Goal: Information Seeking & Learning: Learn about a topic

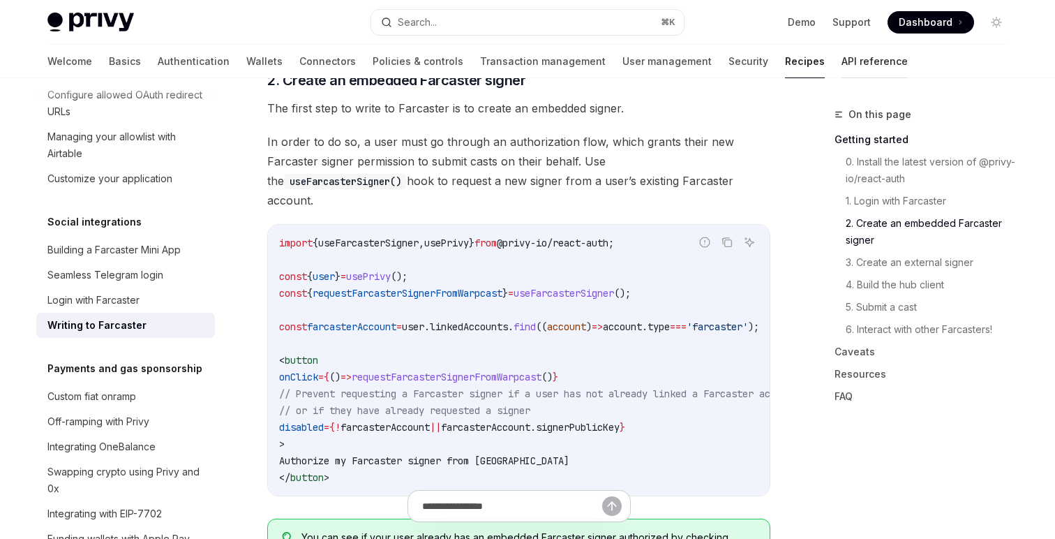
click at [842, 64] on link "API reference" at bounding box center [875, 62] width 66 height 34
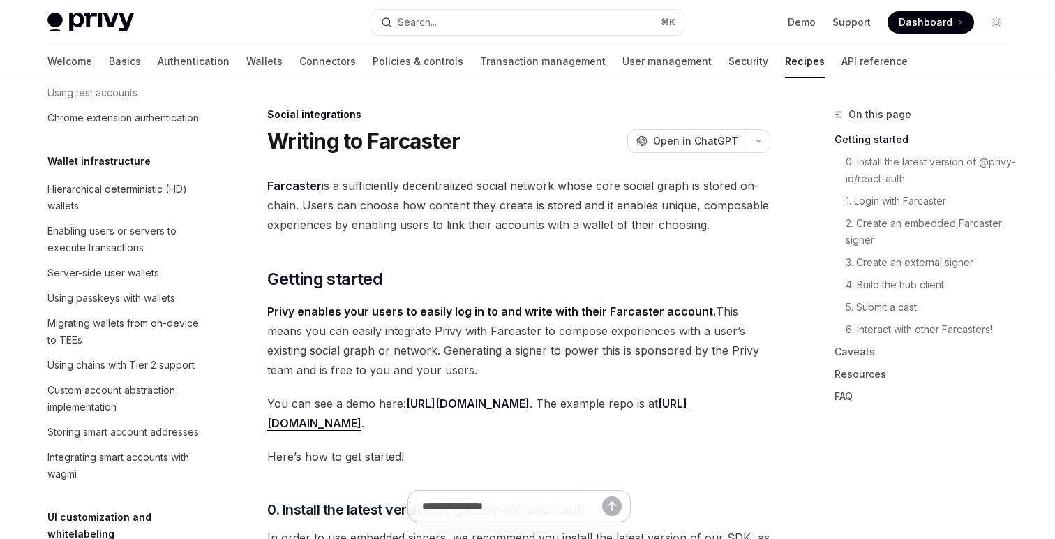
scroll to position [306, 0]
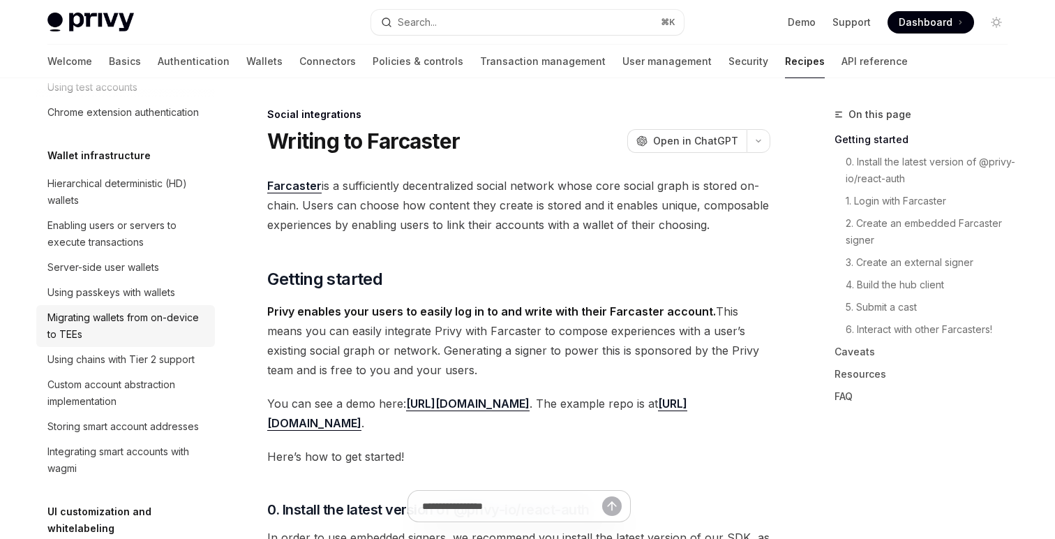
click at [114, 321] on div "Migrating wallets from on-device to TEEs" at bounding box center [126, 326] width 159 height 34
type textarea "*"
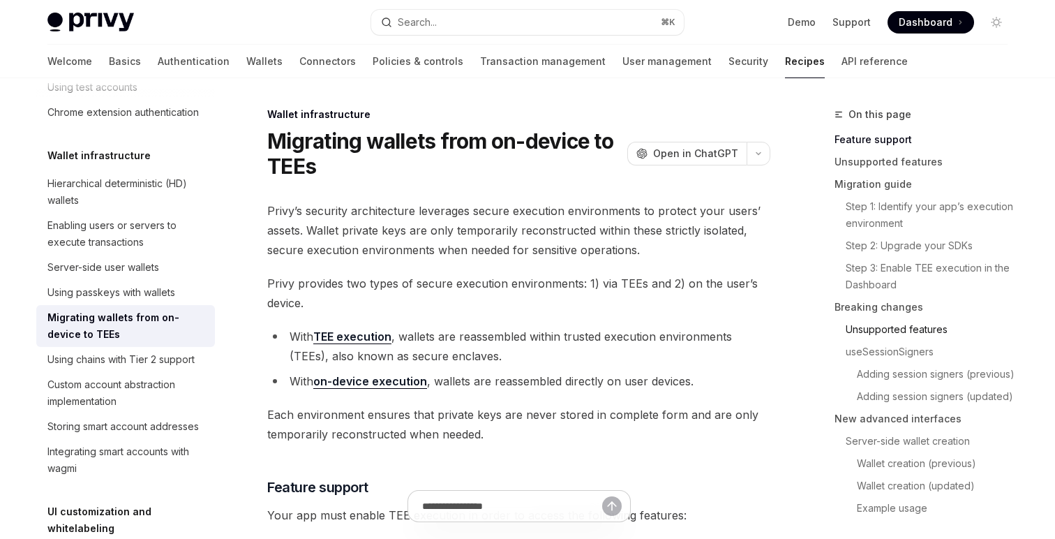
click at [889, 324] on link "Unsupported features" at bounding box center [932, 329] width 173 height 22
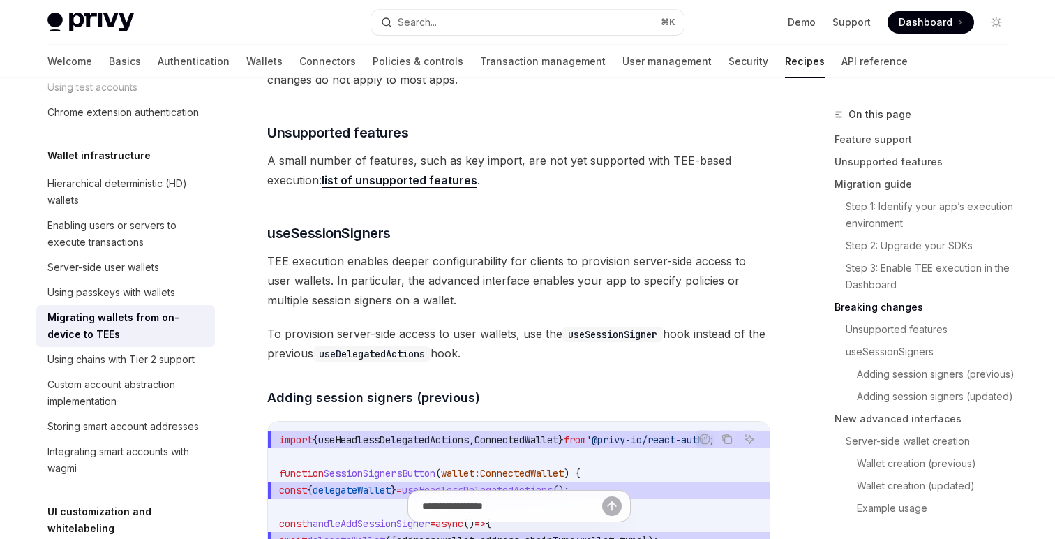
scroll to position [1989, 0]
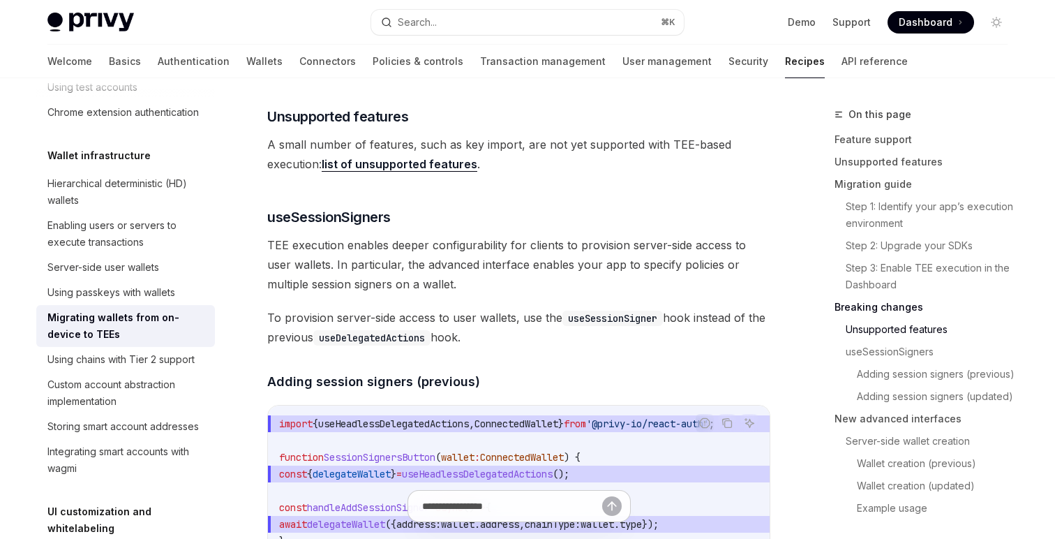
click at [359, 164] on link "list of unsupported features" at bounding box center [400, 164] width 156 height 15
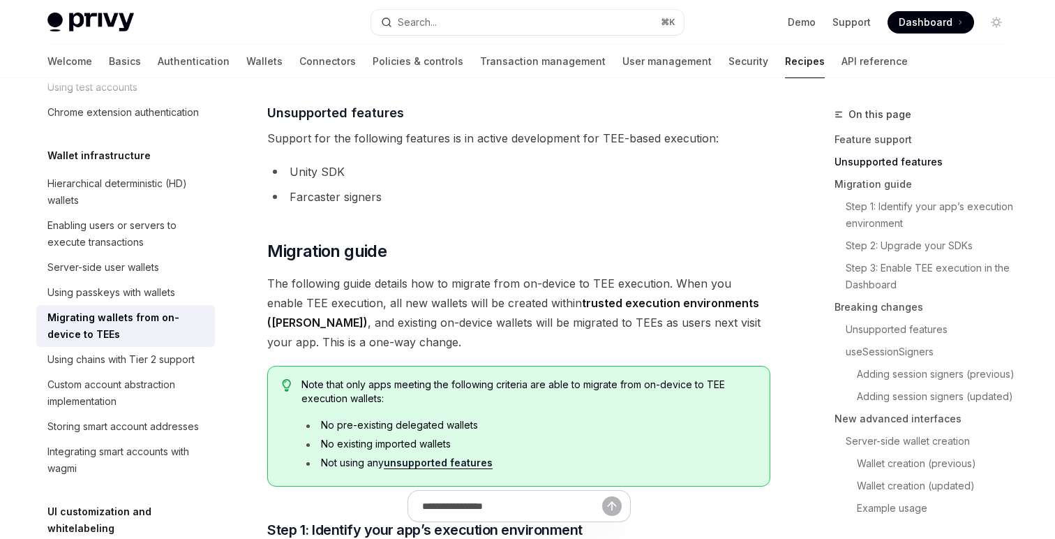
scroll to position [528, 0]
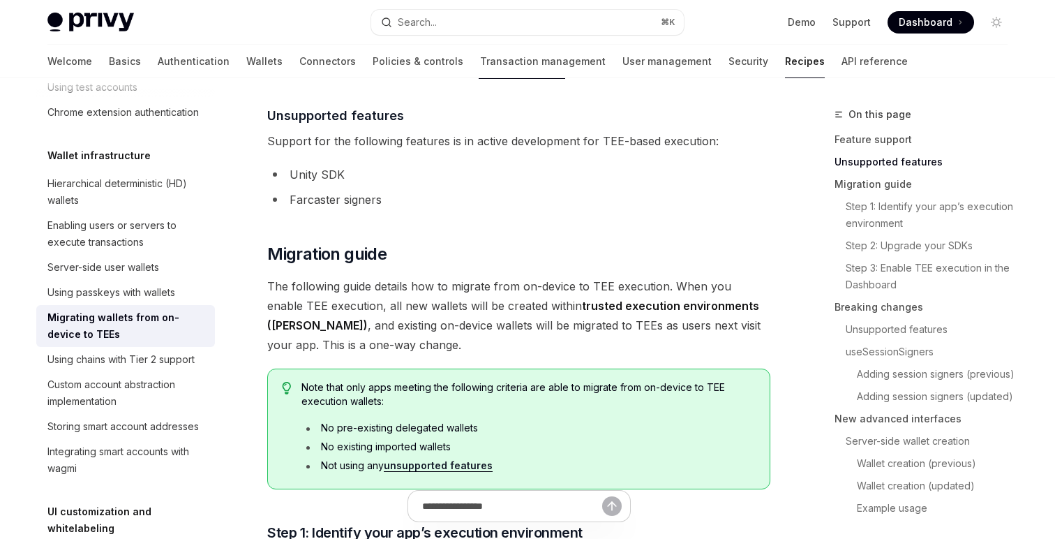
click at [357, 1] on div "Privy Docs home page Search... ⌘ K Demo Support Dashboard Dashboard Search..." at bounding box center [527, 22] width 961 height 45
click at [254, 116] on div "Navigate to header" at bounding box center [247, 116] width 17 height 17
